Goal: Information Seeking & Learning: Learn about a topic

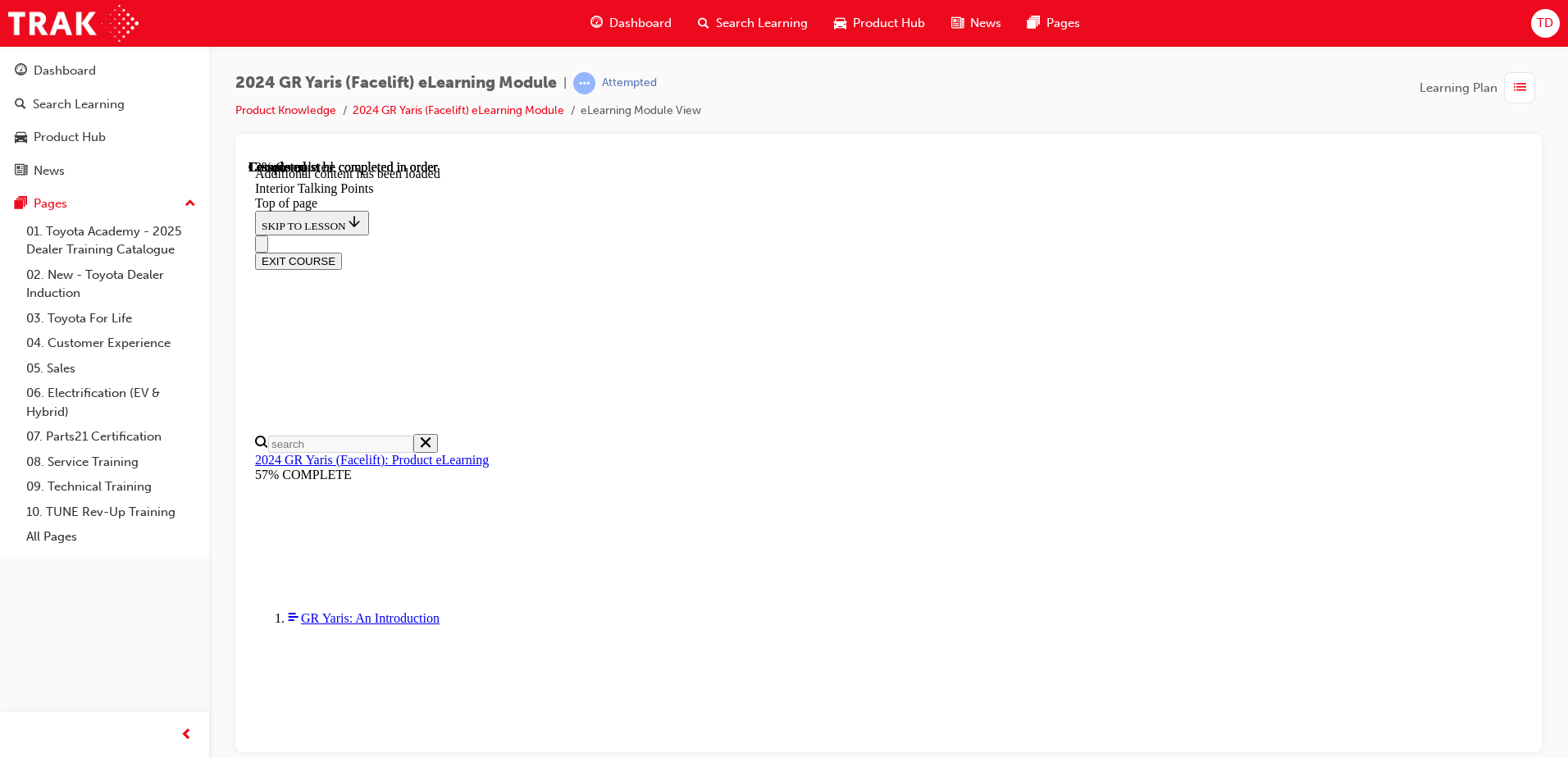
scroll to position [303, 0]
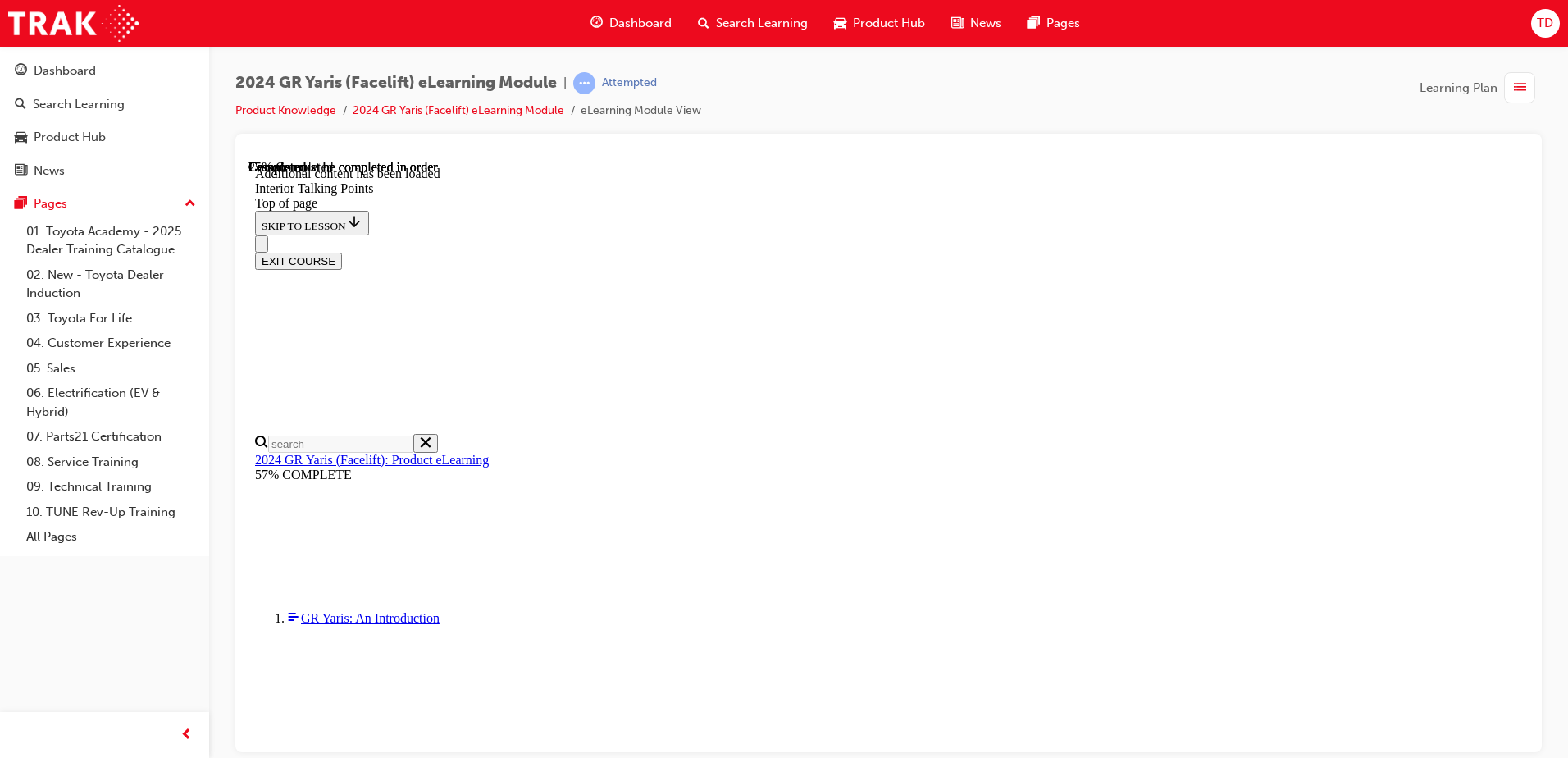
scroll to position [216, 0]
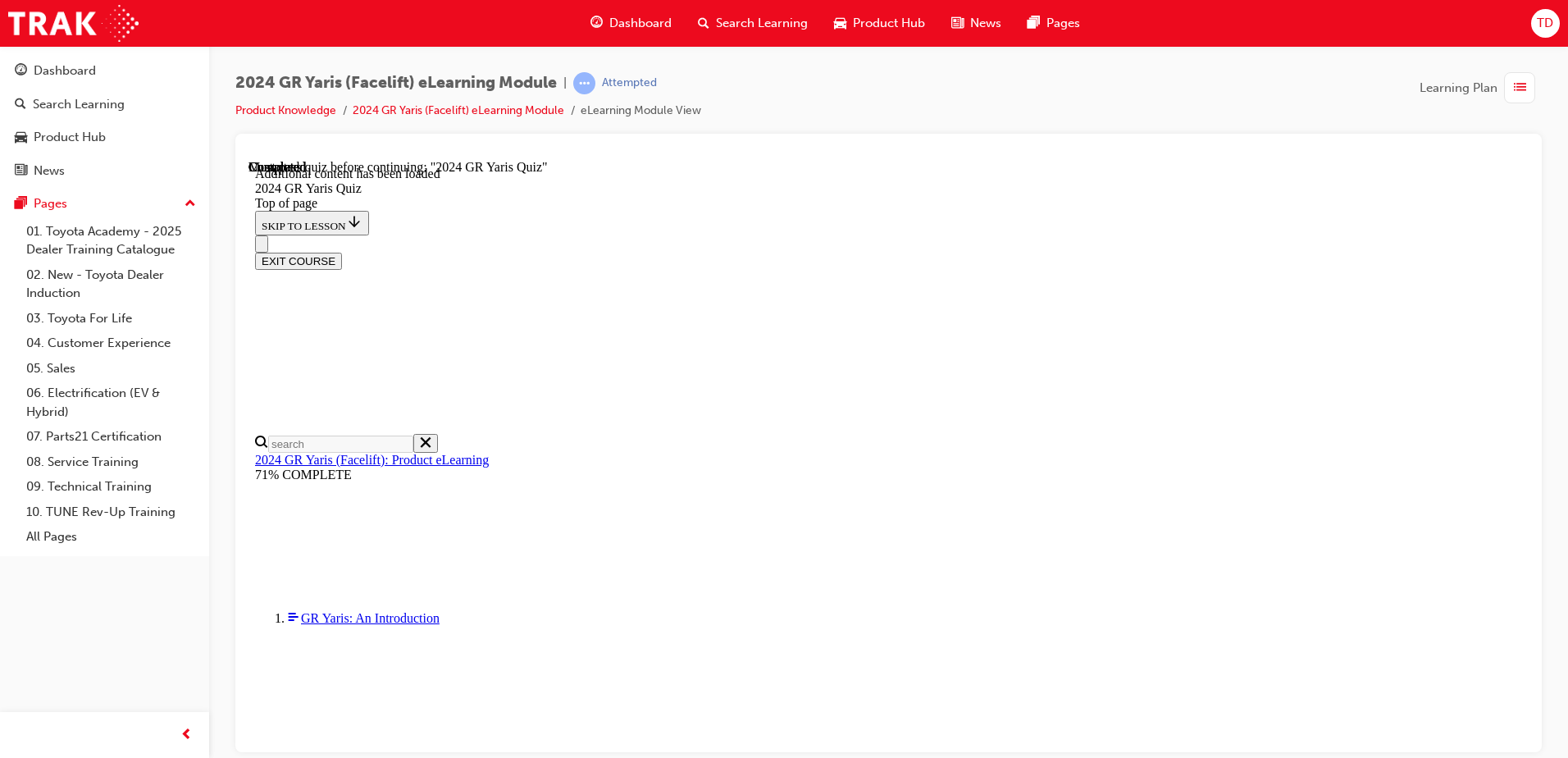
scroll to position [56, 0]
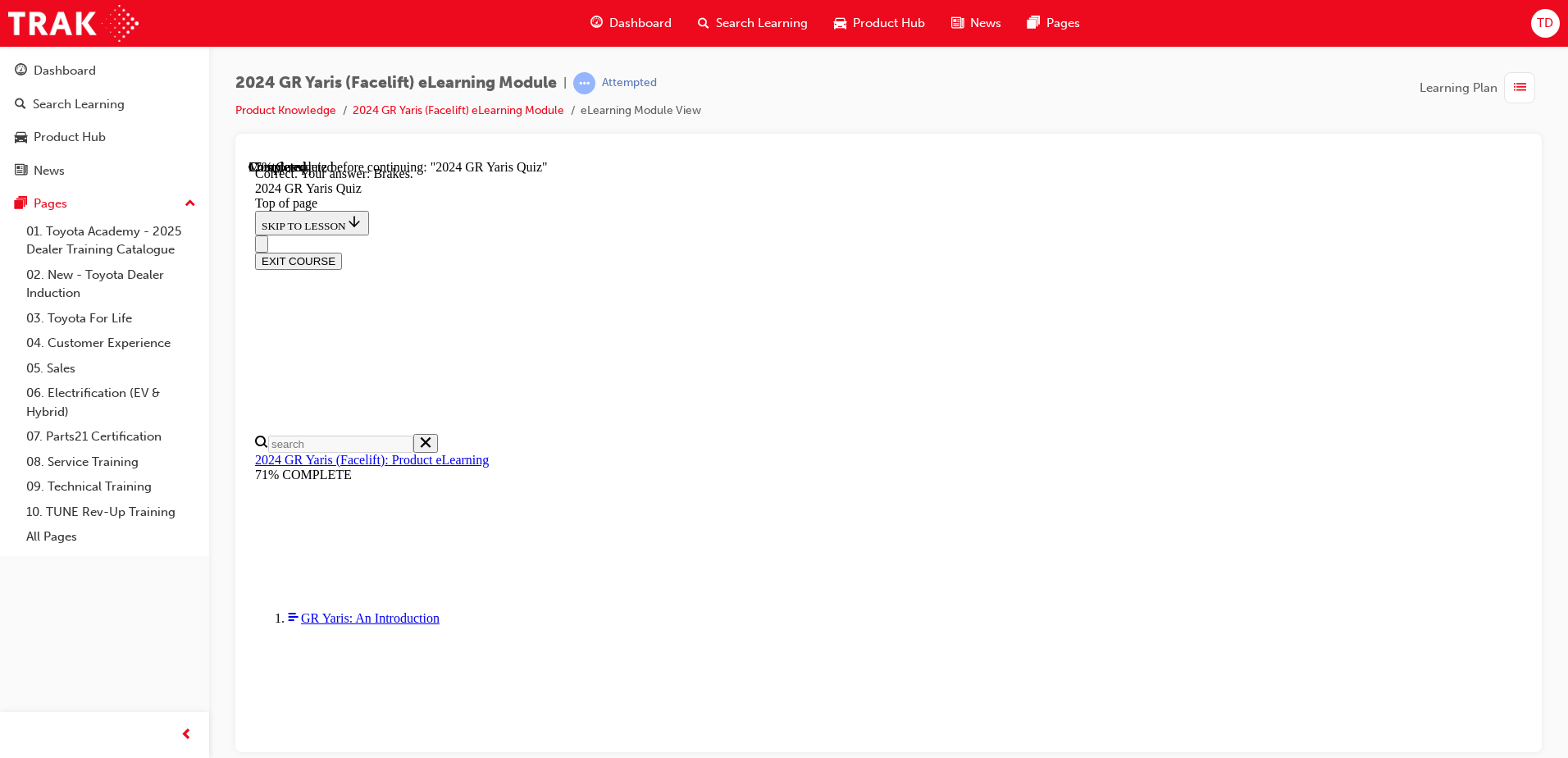
scroll to position [611, 0]
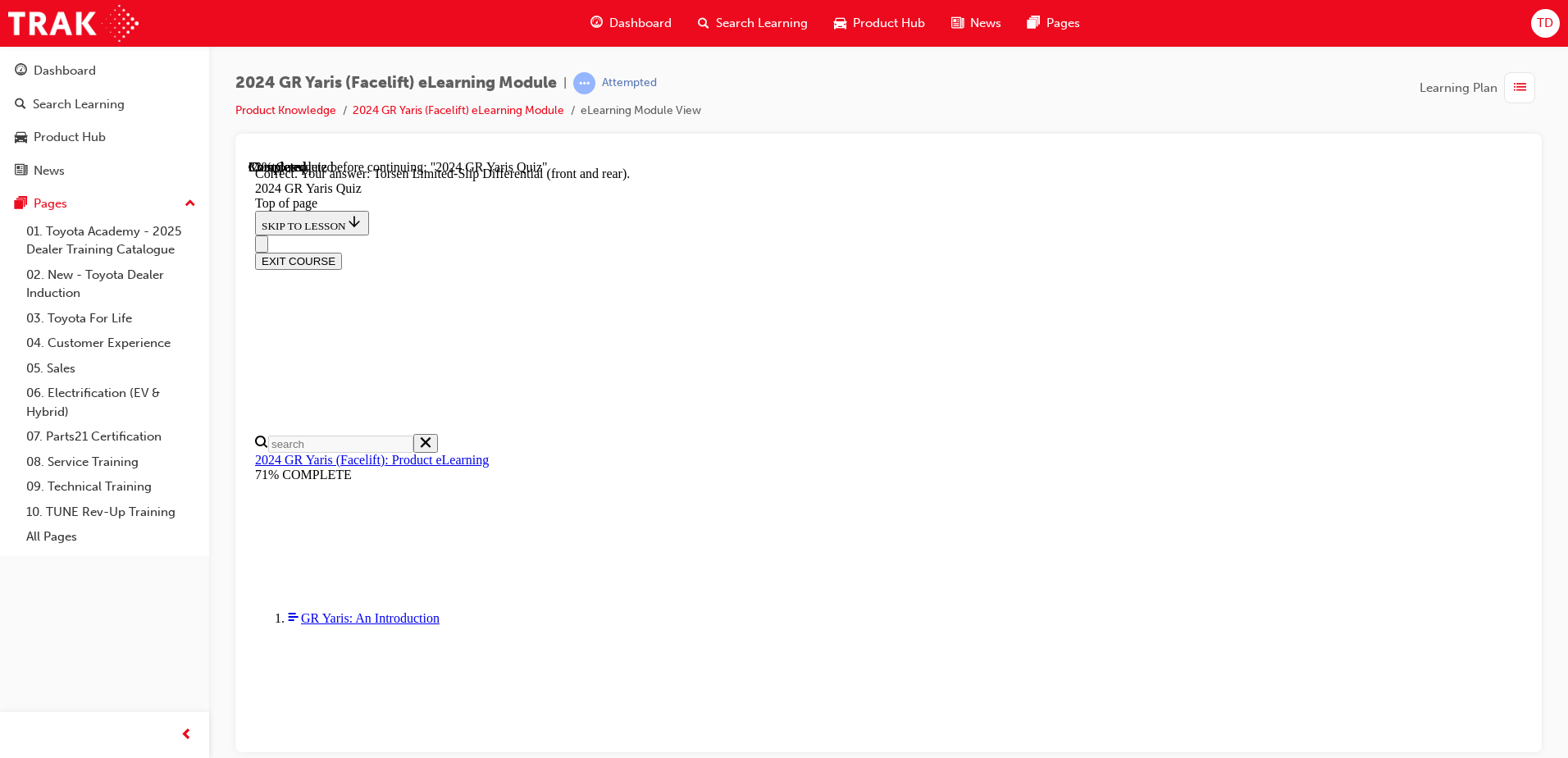
scroll to position [677, 0]
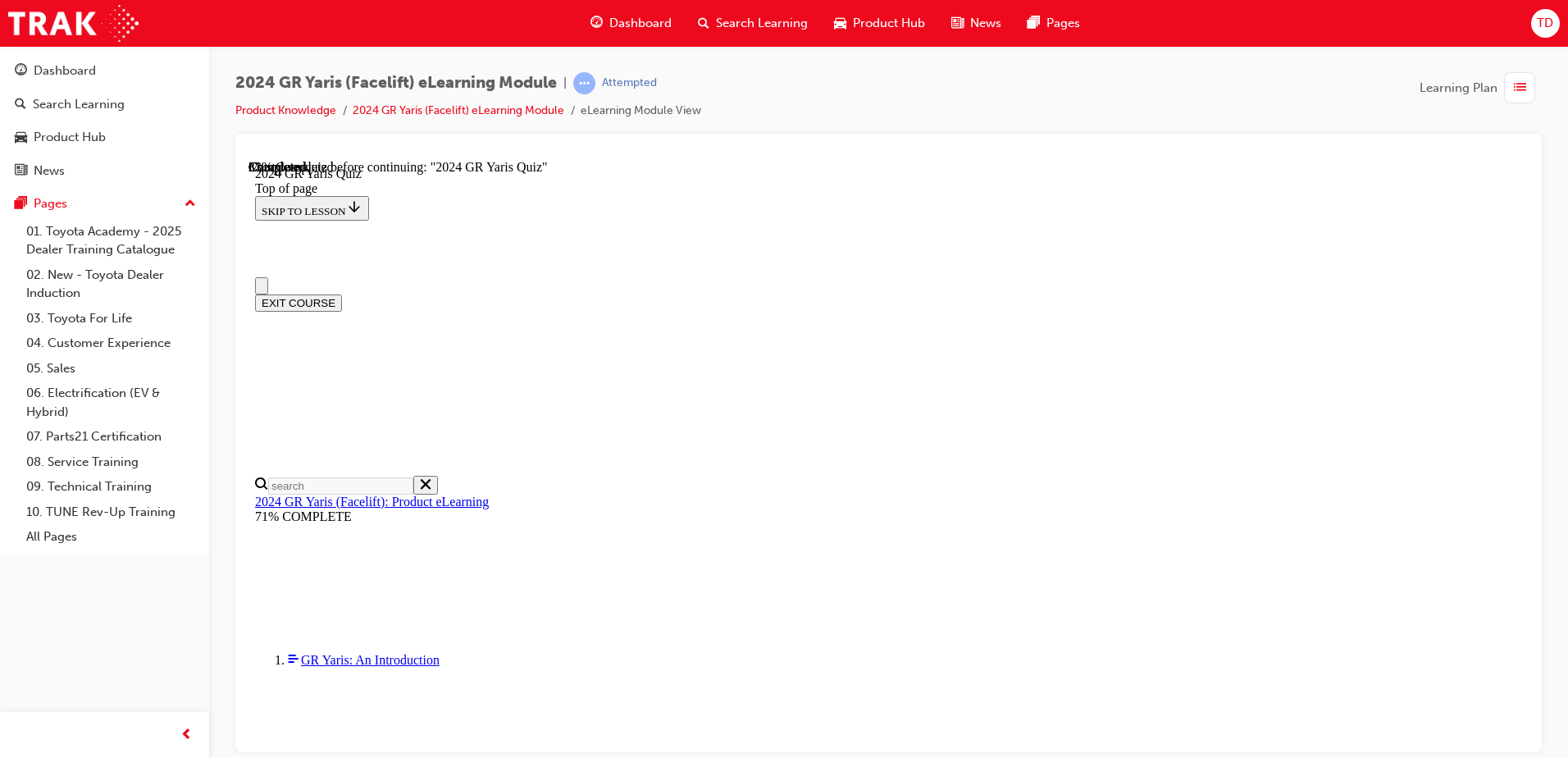
scroll to position [164, 0]
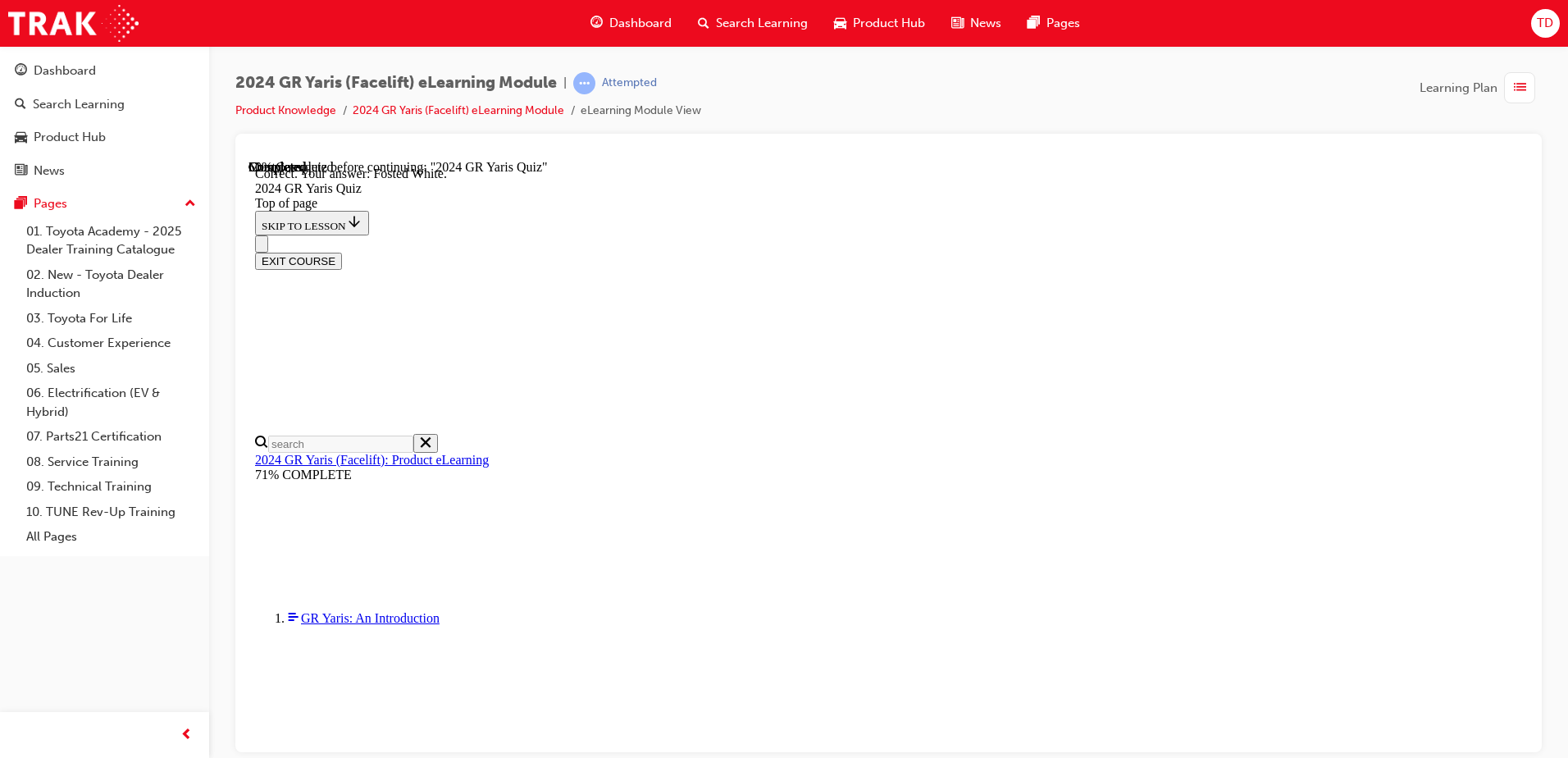
scroll to position [363, 0]
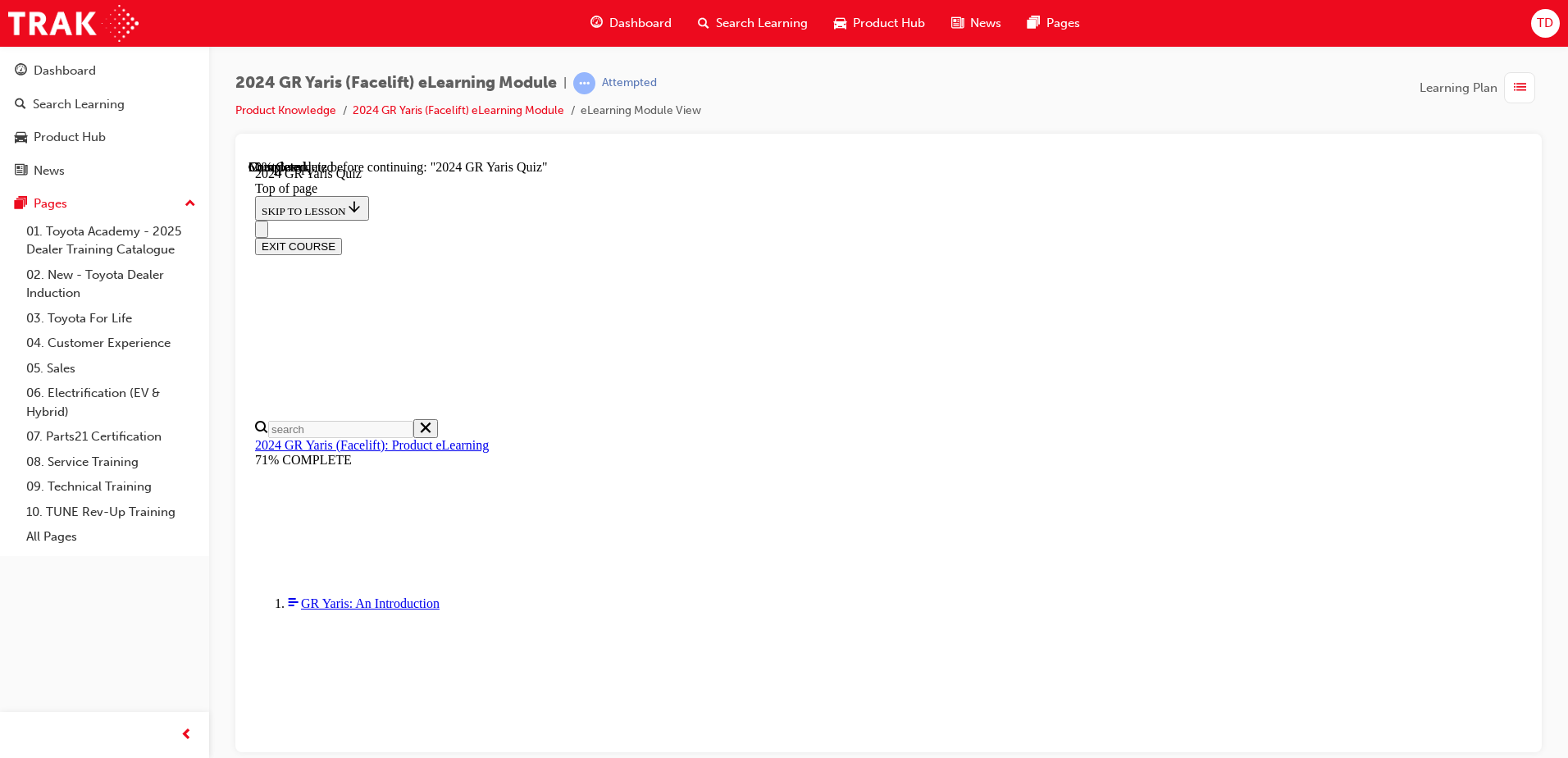
scroll to position [410, 0]
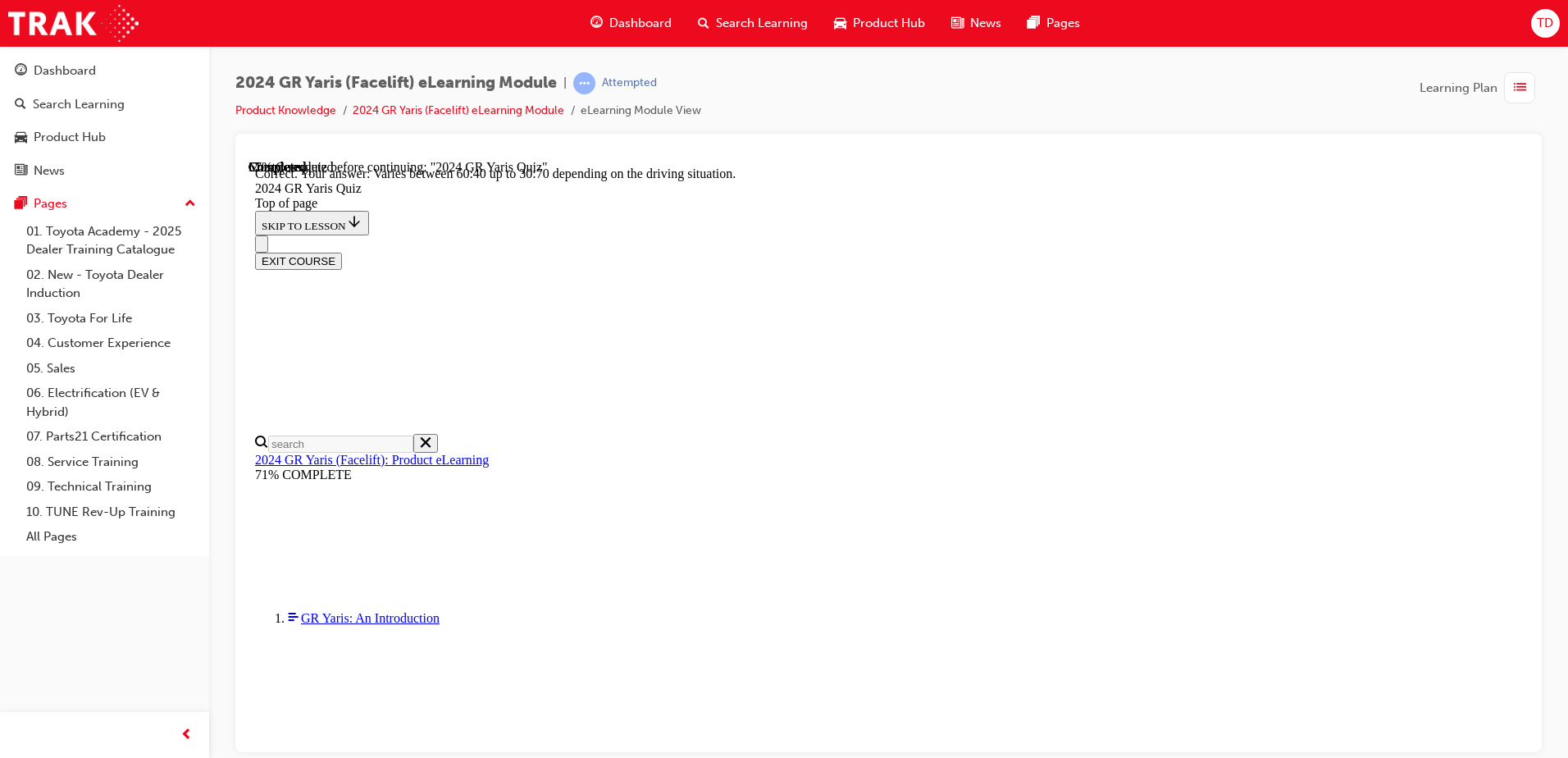
scroll to position [648, 0]
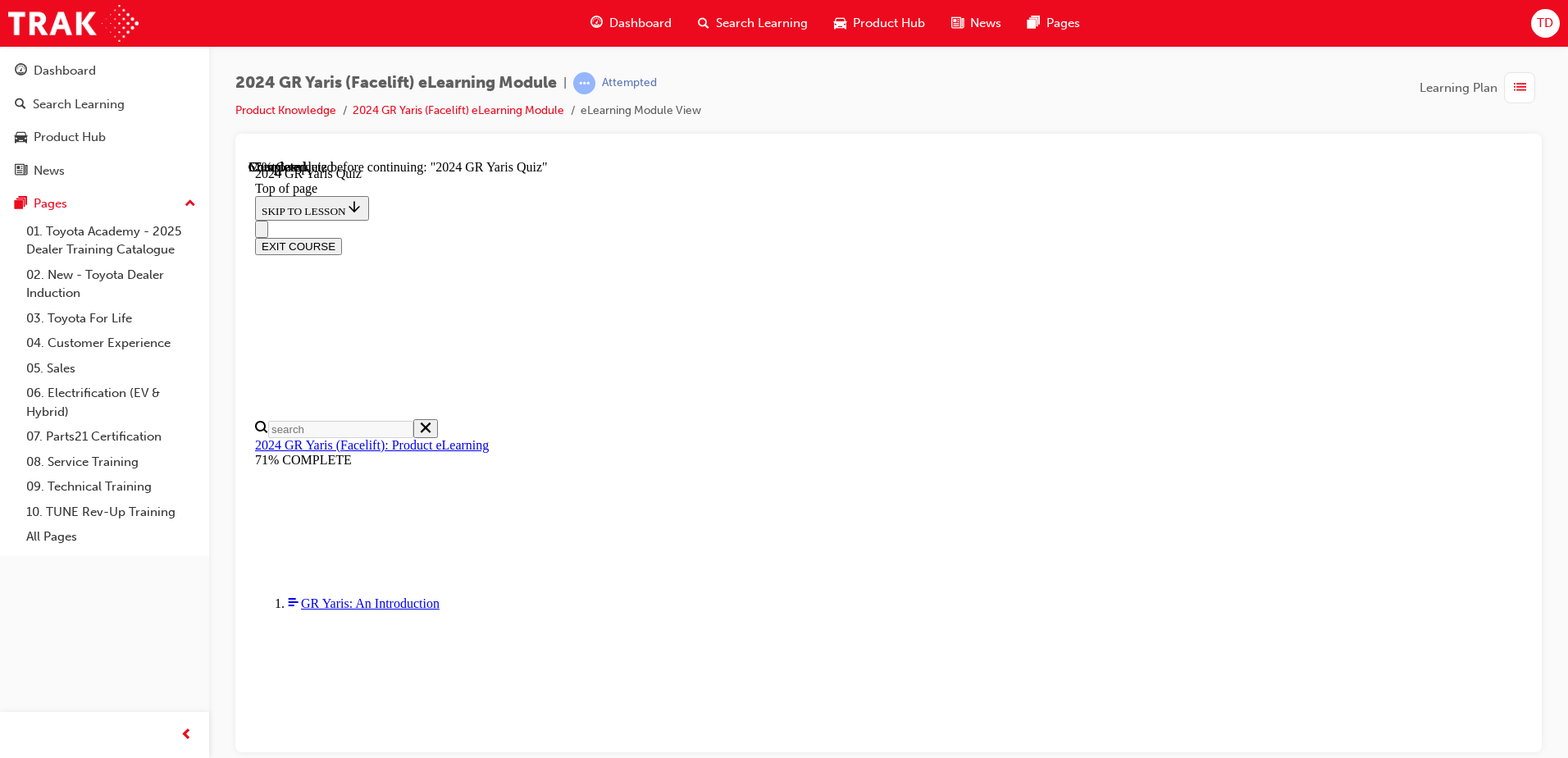
scroll to position [410, 0]
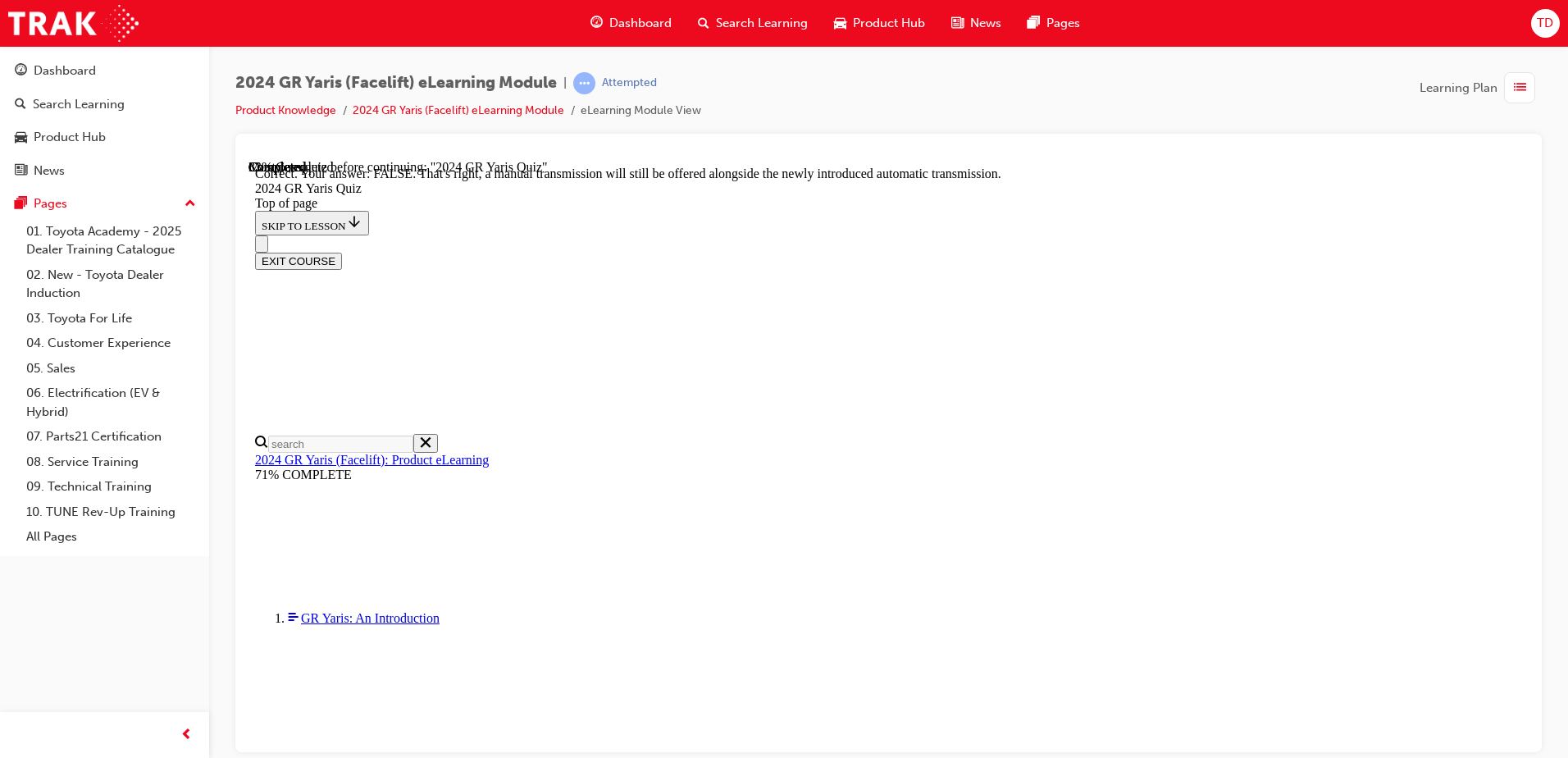
scroll to position [601, 0]
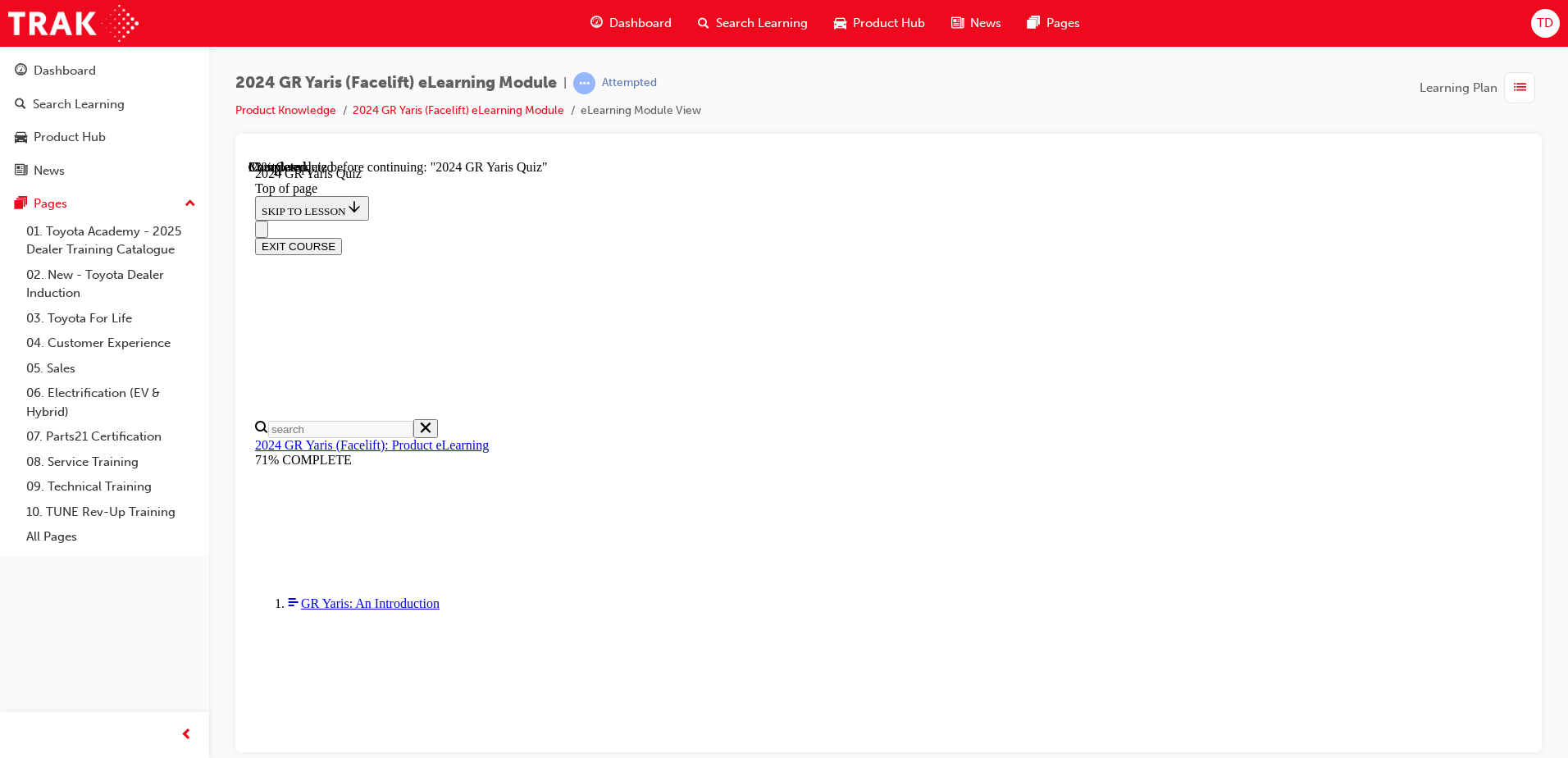
scroll to position [410, 0]
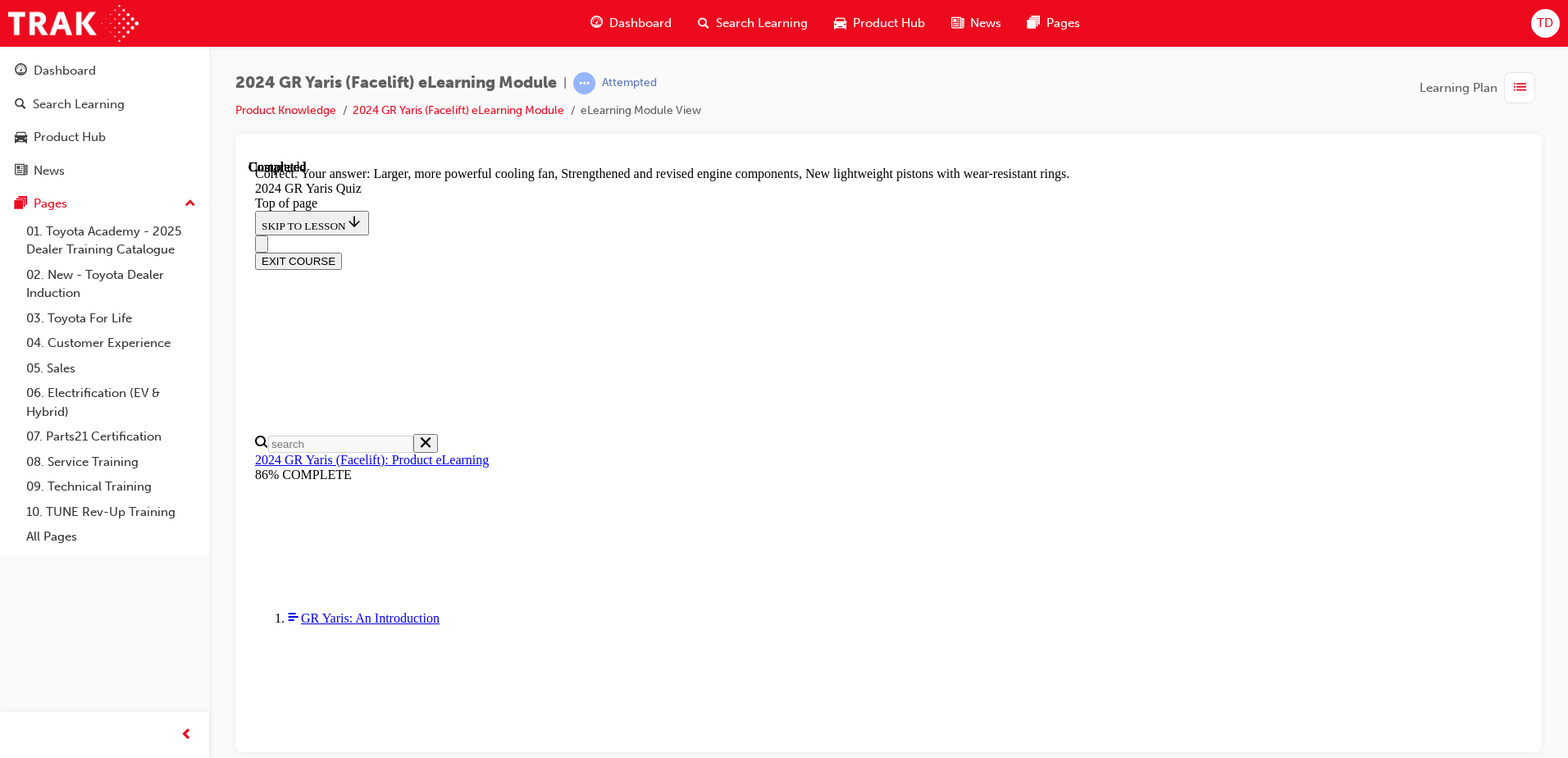
scroll to position [650, 0]
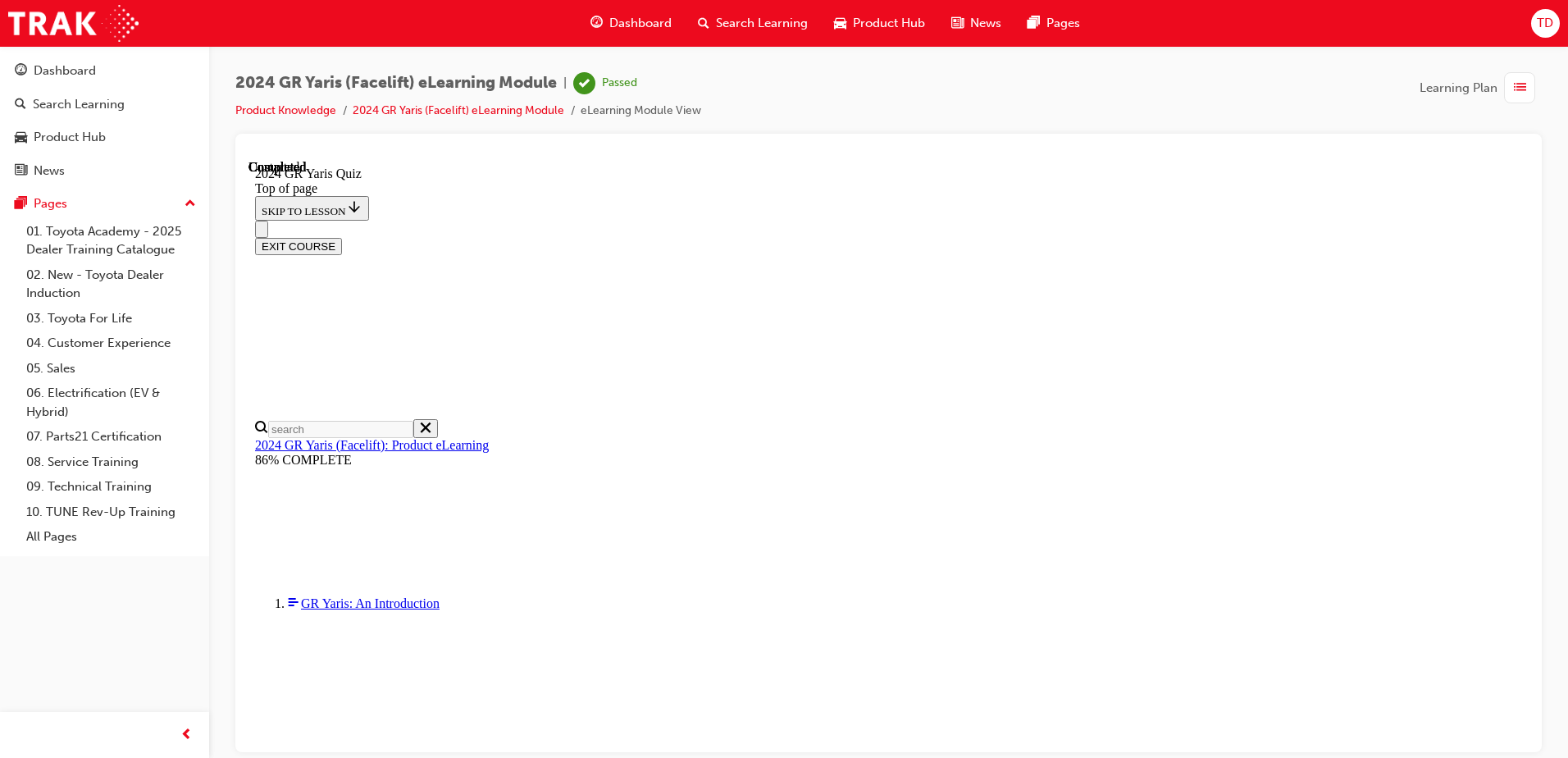
scroll to position [310, 0]
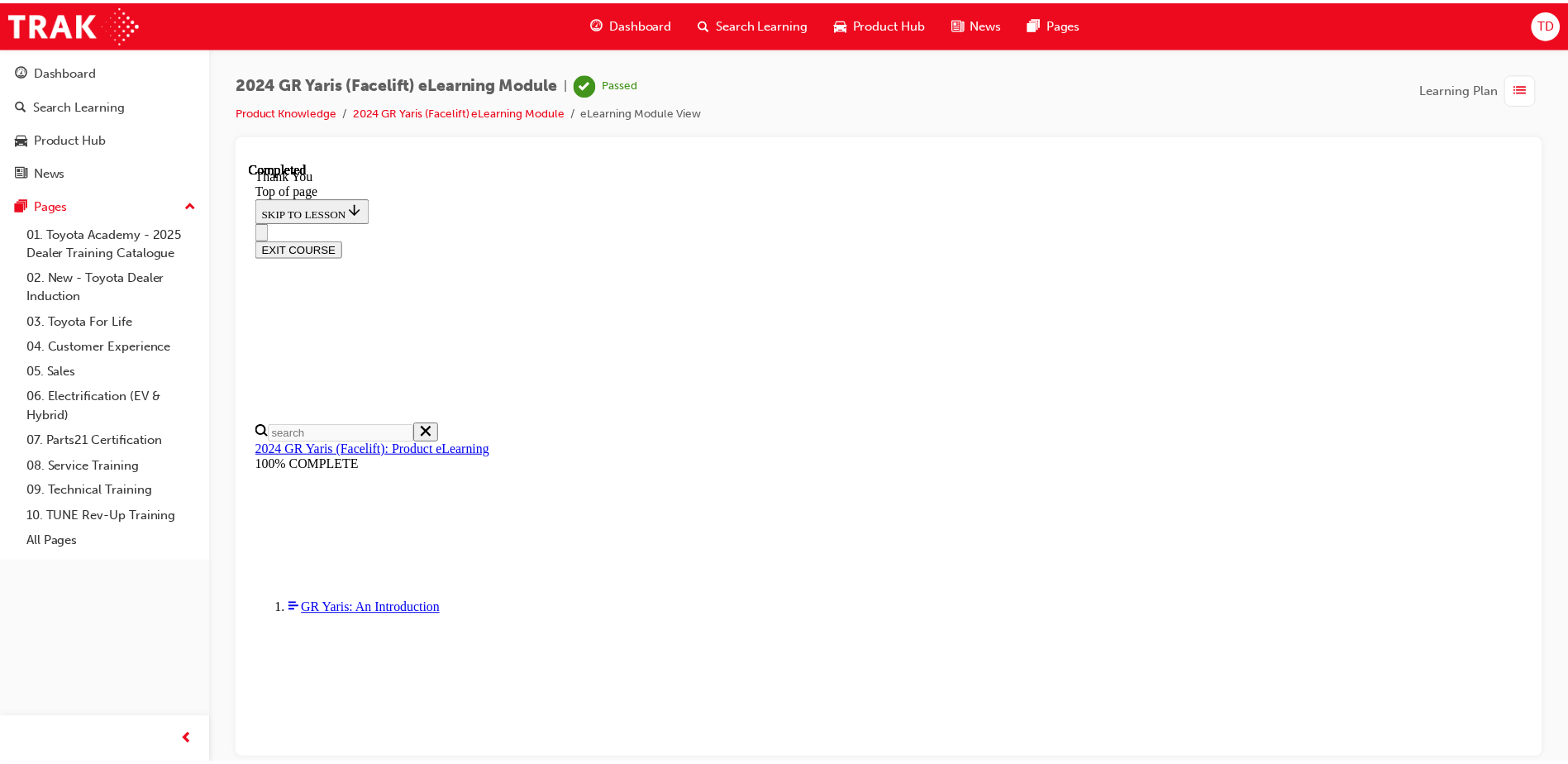
scroll to position [389, 0]
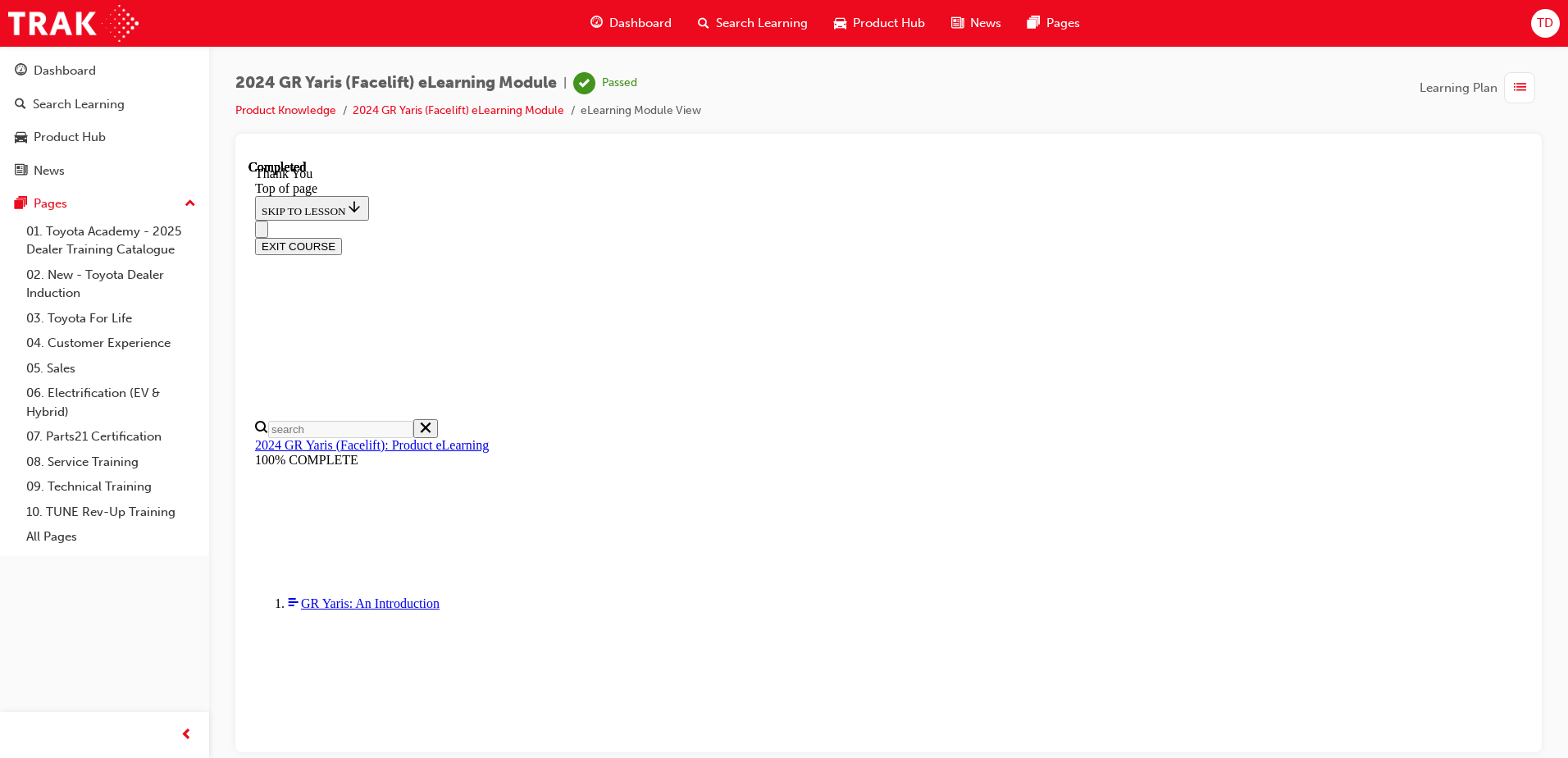
click at [628, 23] on span "Dashboard" at bounding box center [641, 22] width 62 height 18
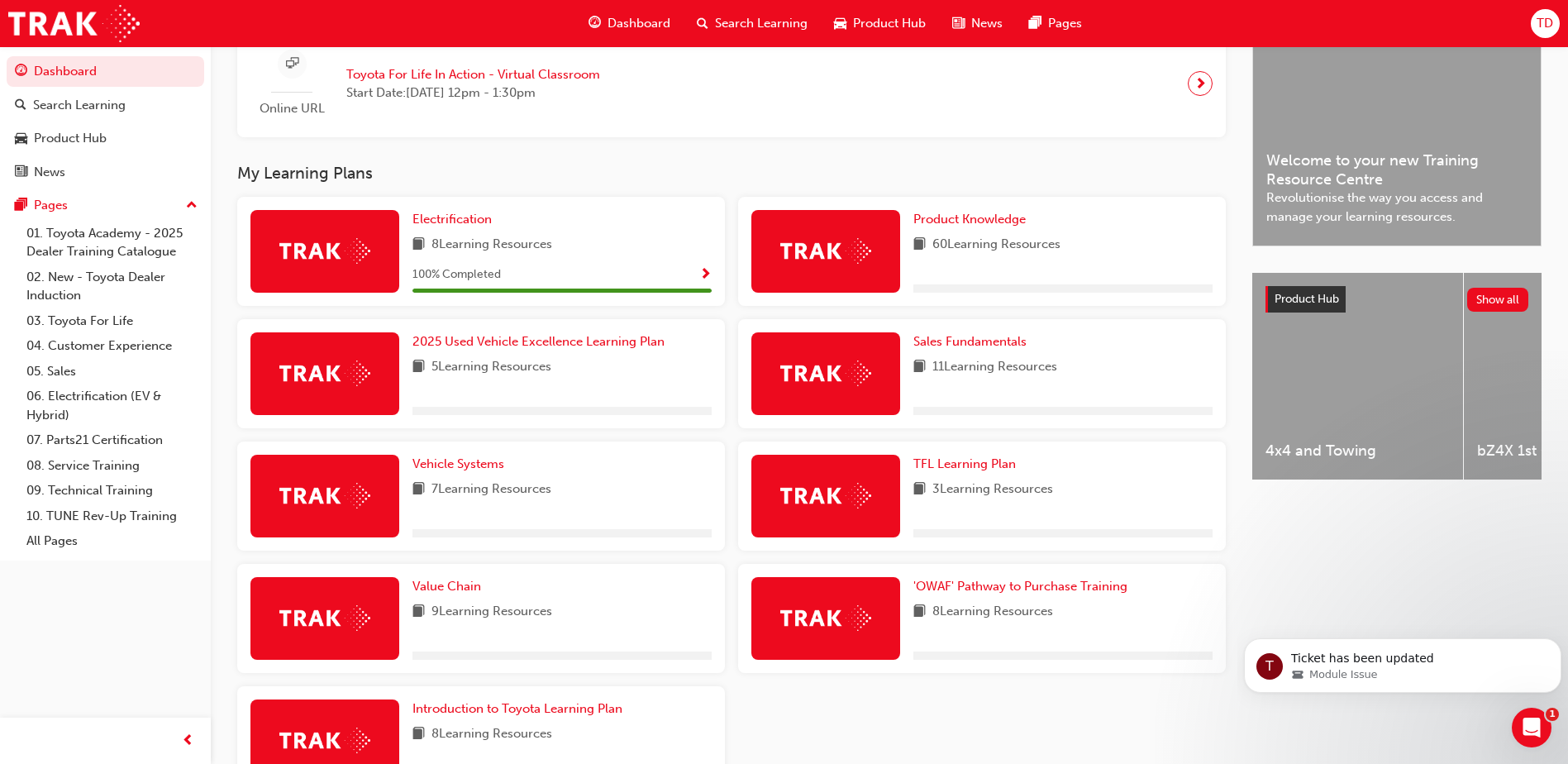
scroll to position [496, 0]
